Goal: Find specific page/section: Find specific page/section

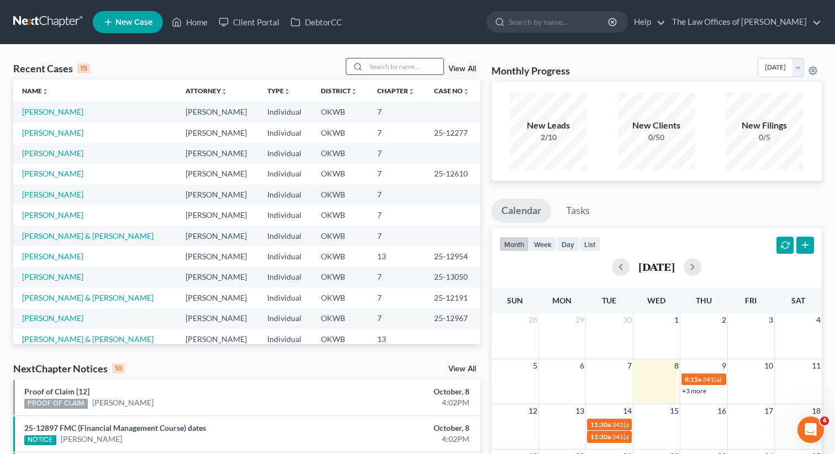
click at [385, 63] on input "search" at bounding box center [404, 67] width 77 height 16
type input "[PERSON_NAME]"
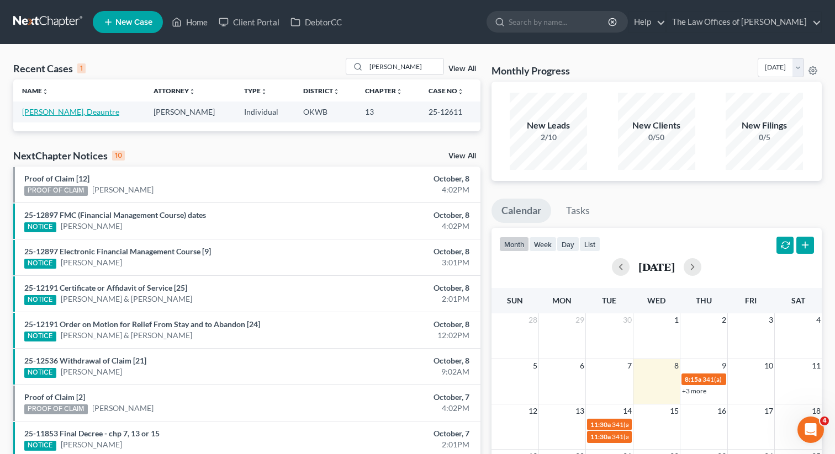
click at [59, 115] on link "[PERSON_NAME], Deauntre" at bounding box center [70, 111] width 97 height 9
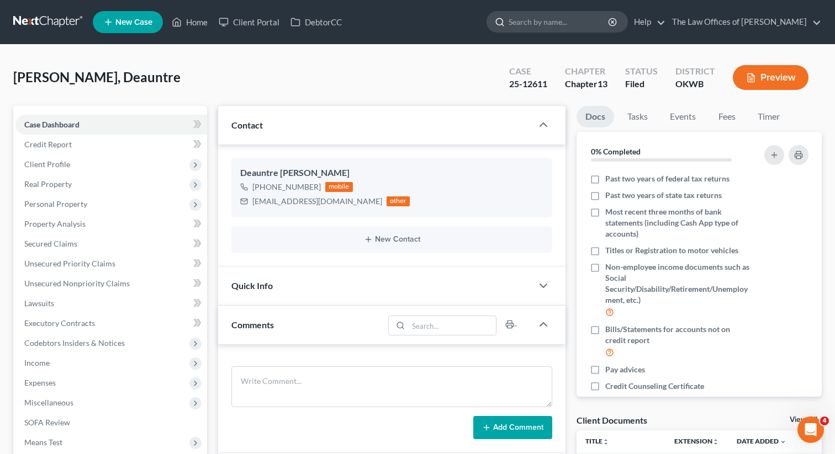
click at [546, 21] on input "search" at bounding box center [559, 22] width 101 height 20
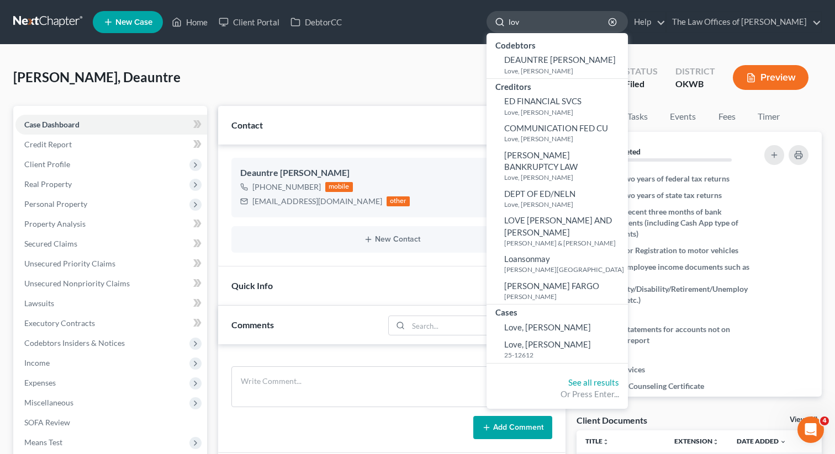
type input "love"
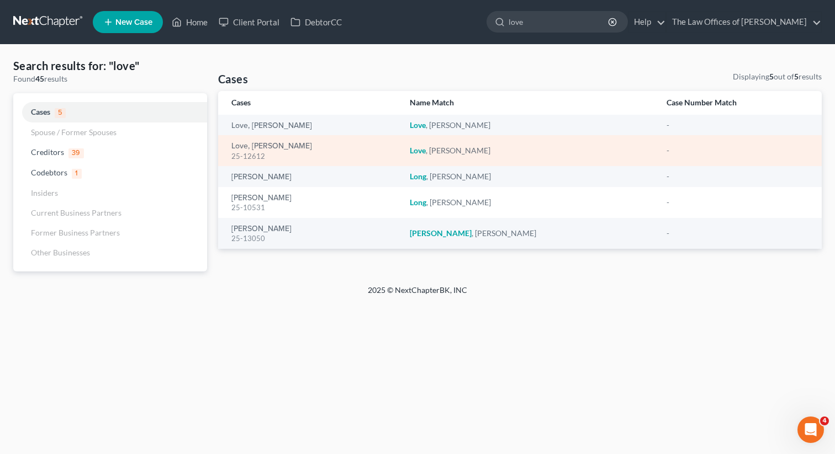
click at [290, 146] on div "Love, [PERSON_NAME] 25-12612" at bounding box center [311, 151] width 161 height 22
click at [260, 145] on link "Love, [PERSON_NAME]" at bounding box center [271, 146] width 81 height 8
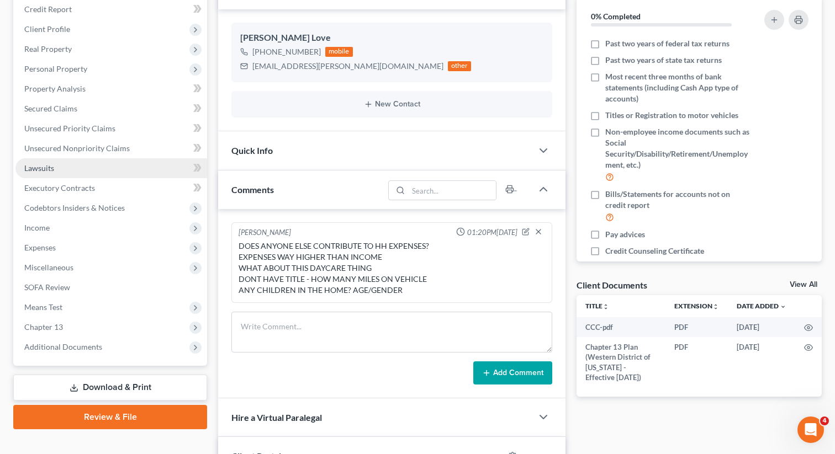
scroll to position [160, 0]
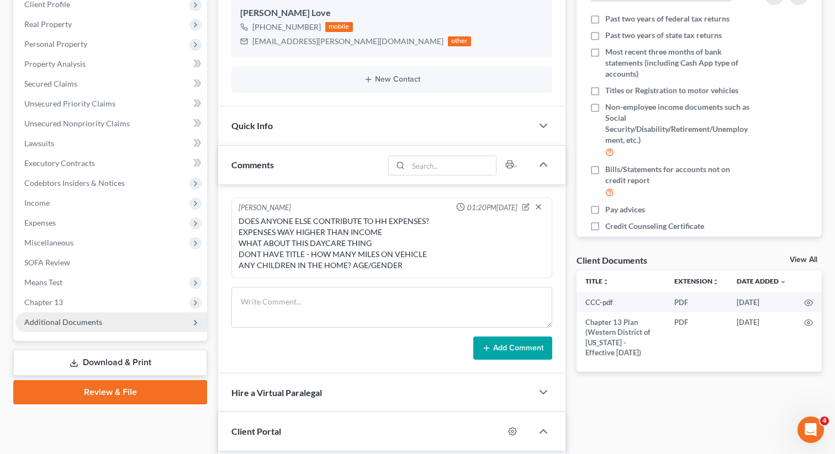
click at [80, 326] on span "Additional Documents" at bounding box center [111, 323] width 192 height 20
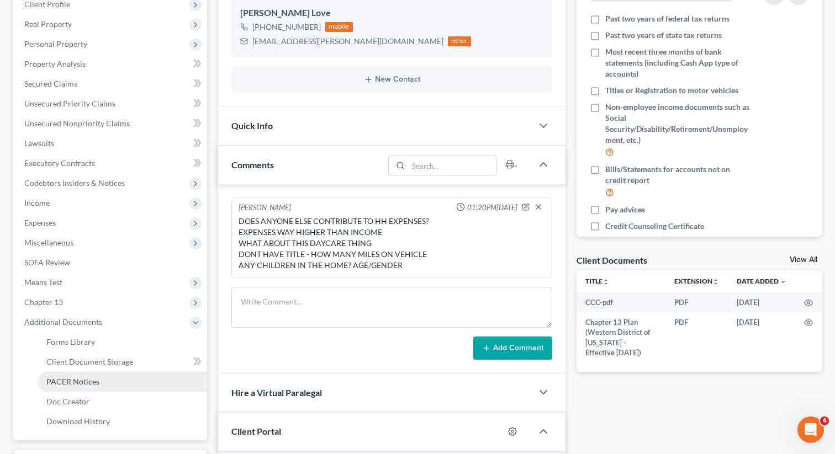
click at [68, 379] on span "PACER Notices" at bounding box center [72, 381] width 53 height 9
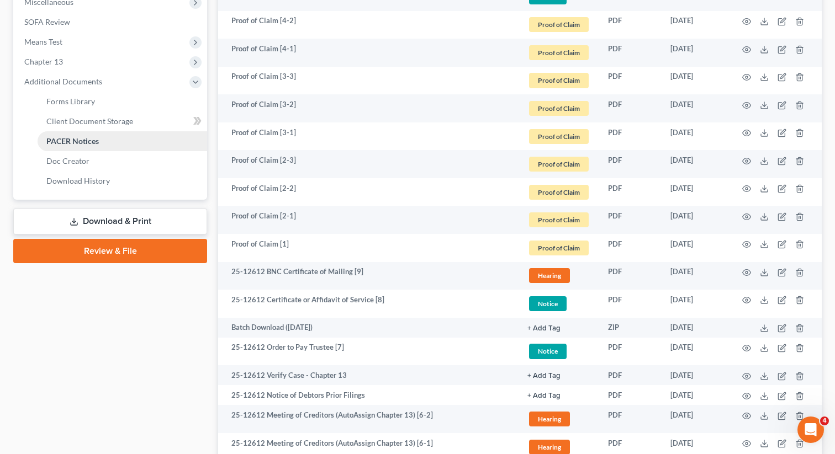
scroll to position [401, 0]
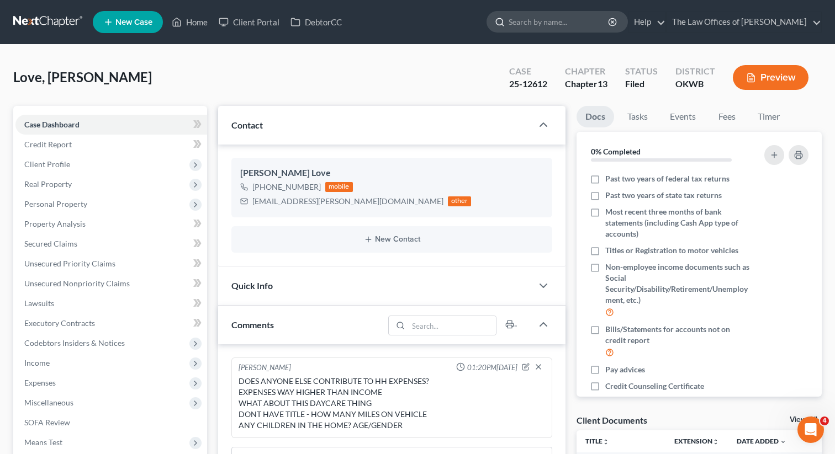
click at [575, 25] on input "search" at bounding box center [559, 22] width 101 height 20
type input "[PERSON_NAME]"
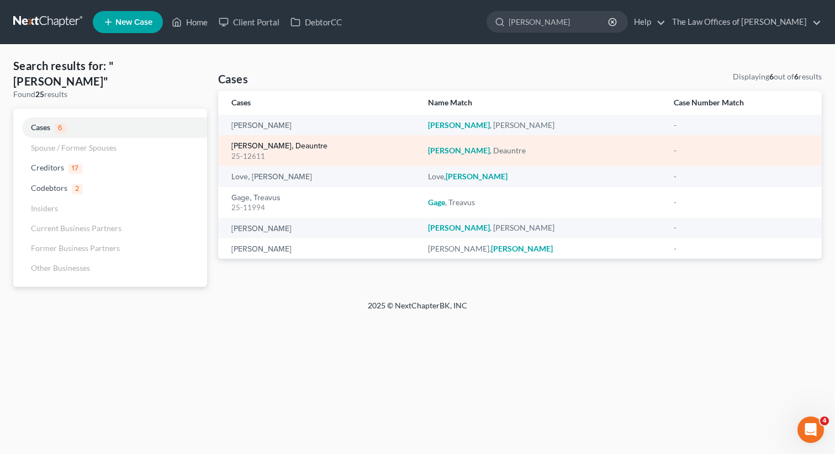
click at [278, 149] on link "[PERSON_NAME], Deauntre" at bounding box center [279, 146] width 96 height 8
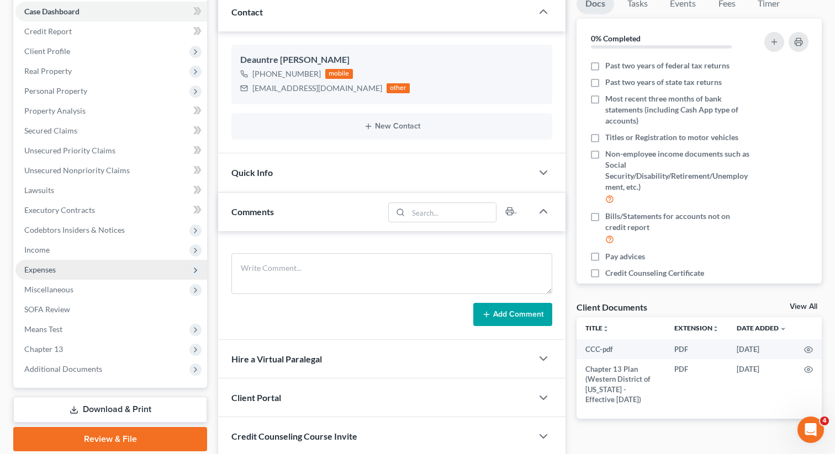
scroll to position [195, 0]
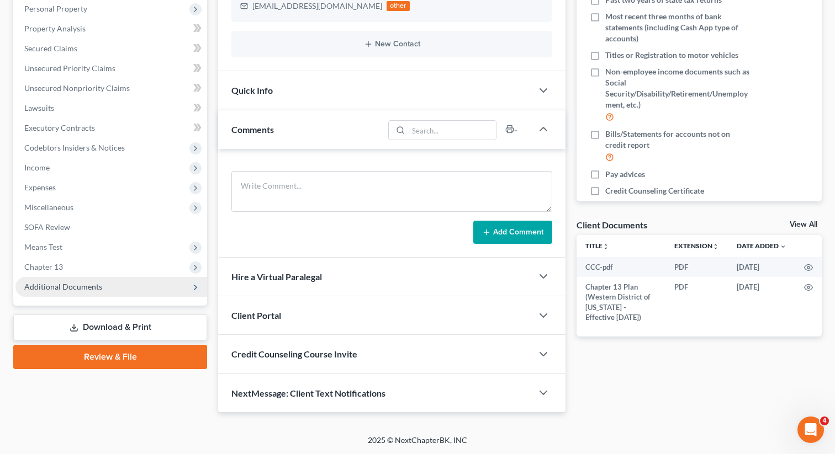
click at [92, 292] on span "Additional Documents" at bounding box center [111, 287] width 192 height 20
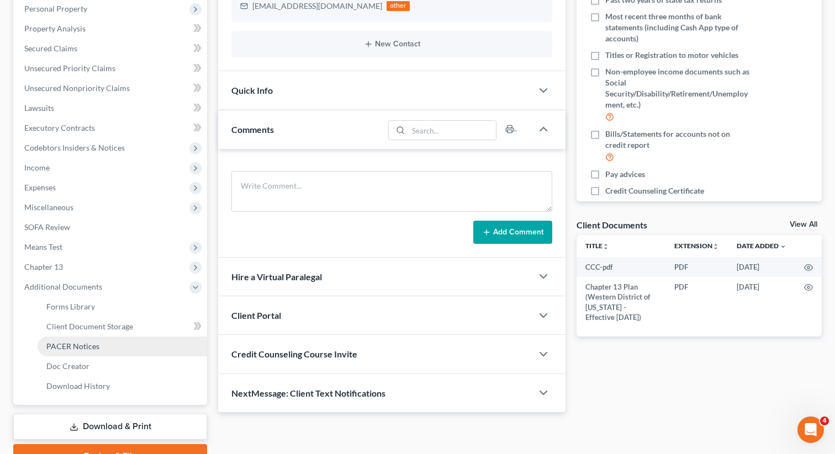
click at [80, 350] on span "PACER Notices" at bounding box center [72, 346] width 53 height 9
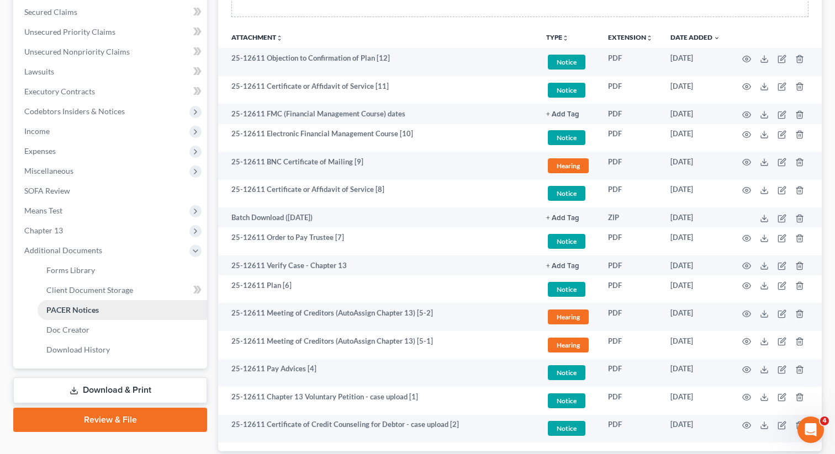
scroll to position [232, 0]
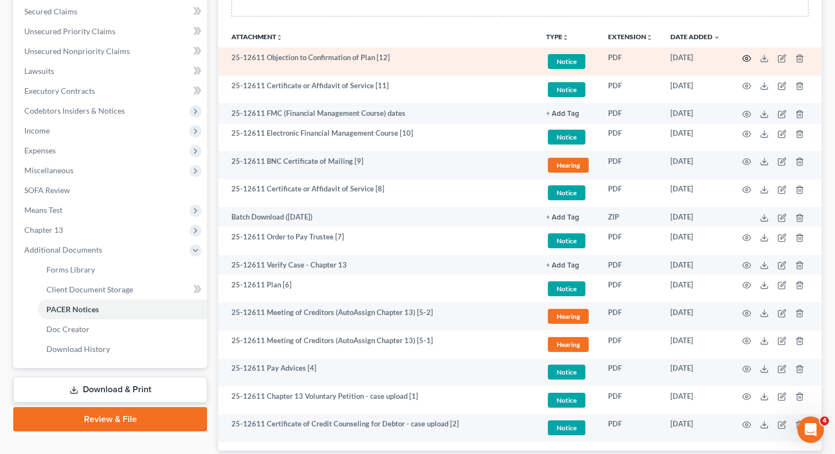
click at [747, 58] on icon "button" at bounding box center [746, 58] width 9 height 9
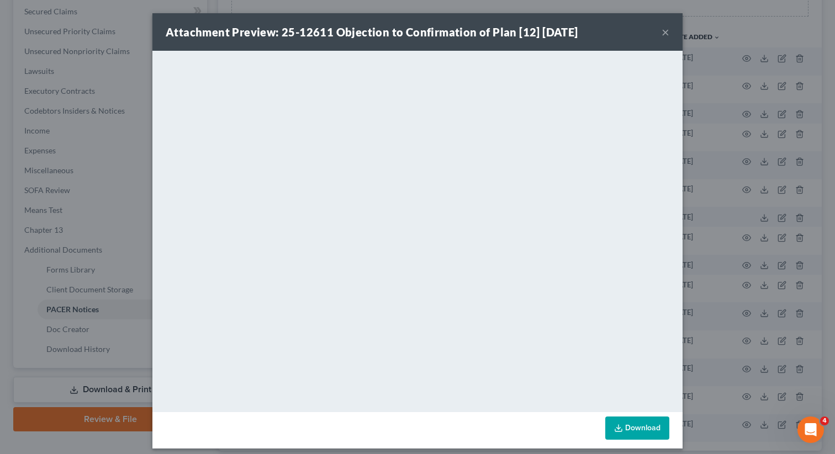
click at [669, 33] on button "×" at bounding box center [665, 31] width 8 height 13
